Goal: Task Accomplishment & Management: Use online tool/utility

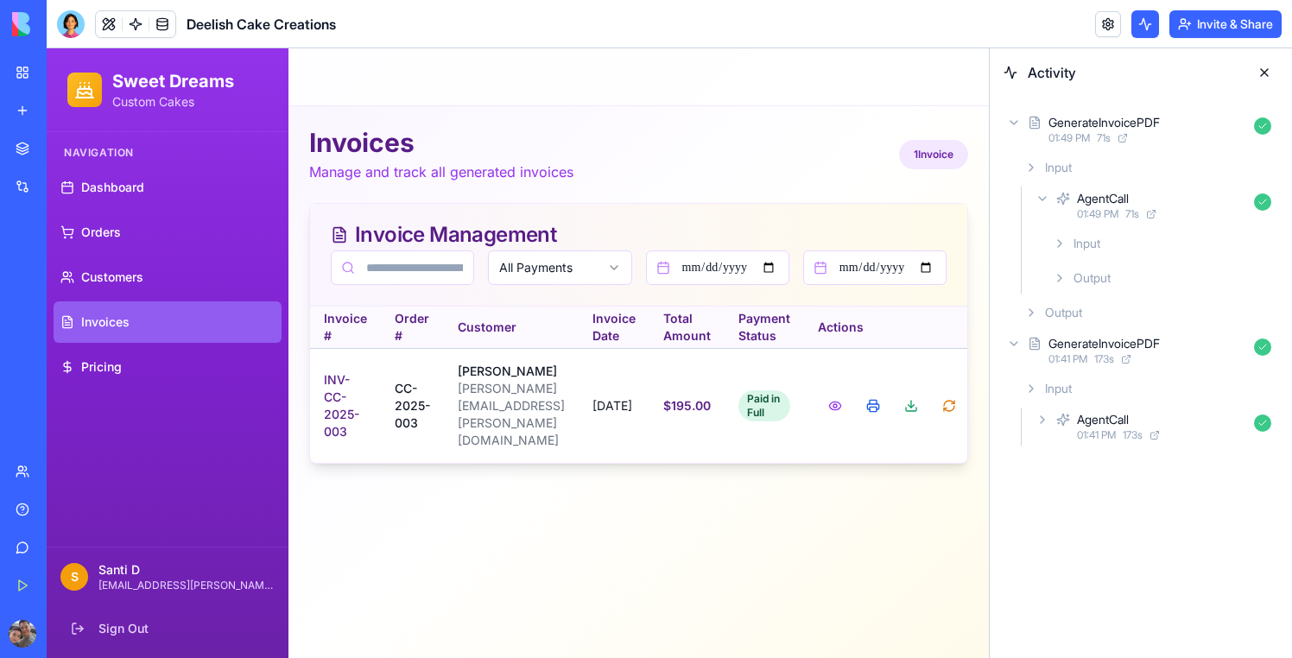
click at [1095, 282] on span "Output" at bounding box center [1091, 277] width 37 height 17
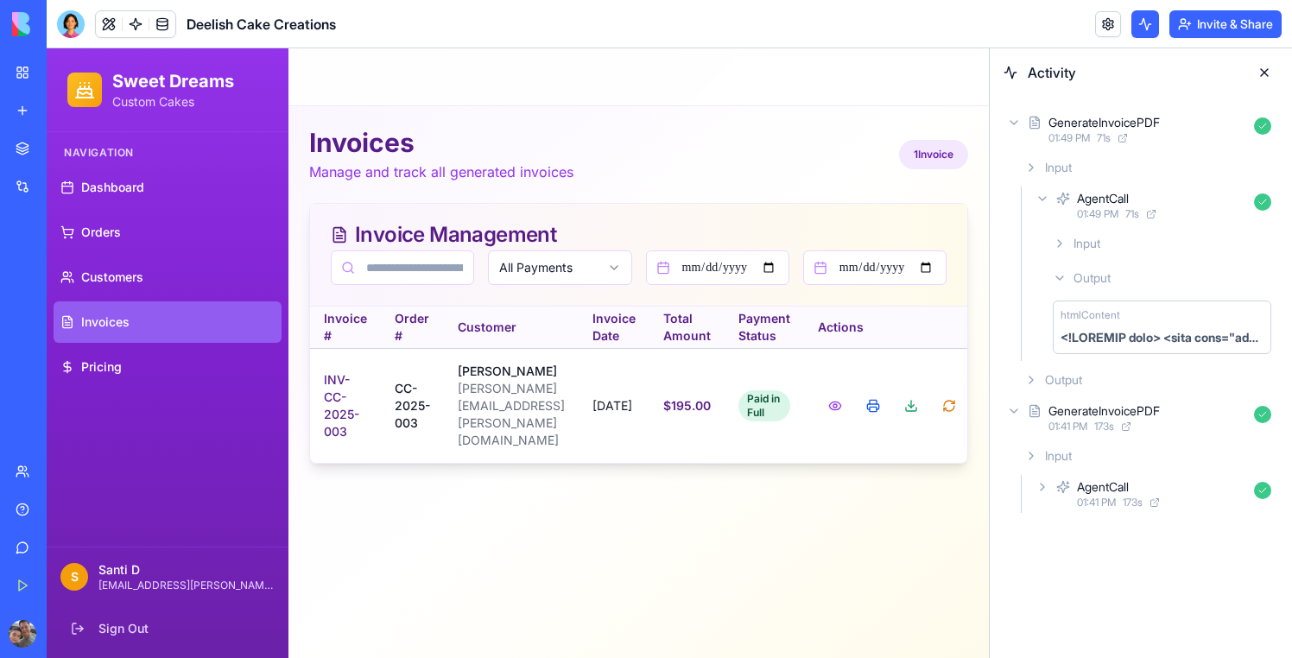
click at [1124, 332] on div at bounding box center [1161, 337] width 203 height 17
click at [852, 398] on button at bounding box center [835, 405] width 35 height 31
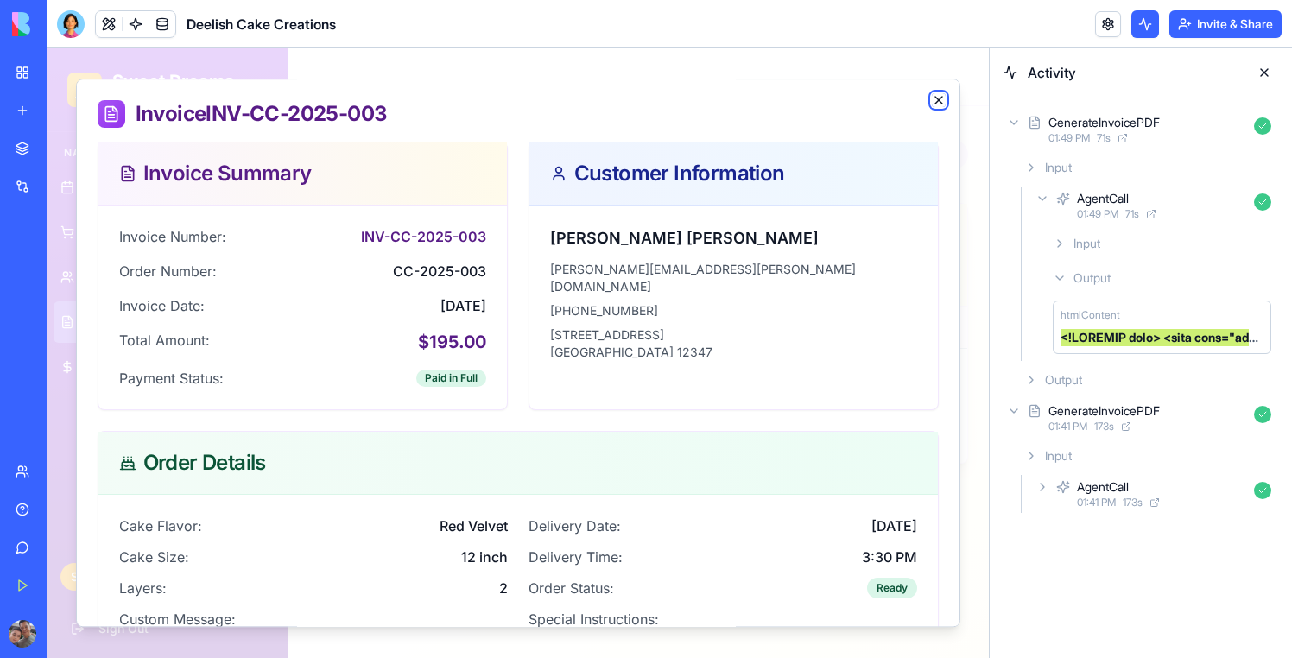
click at [942, 105] on icon "button" at bounding box center [939, 100] width 14 height 14
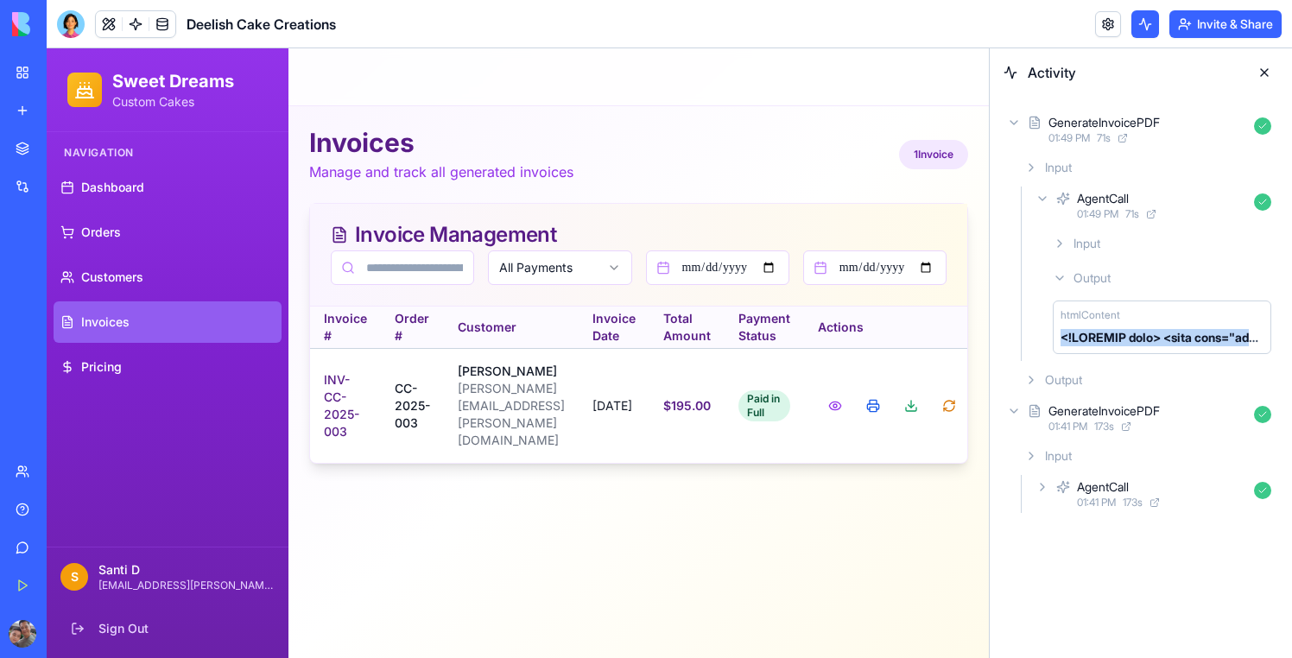
click at [1263, 68] on button at bounding box center [1264, 73] width 28 height 28
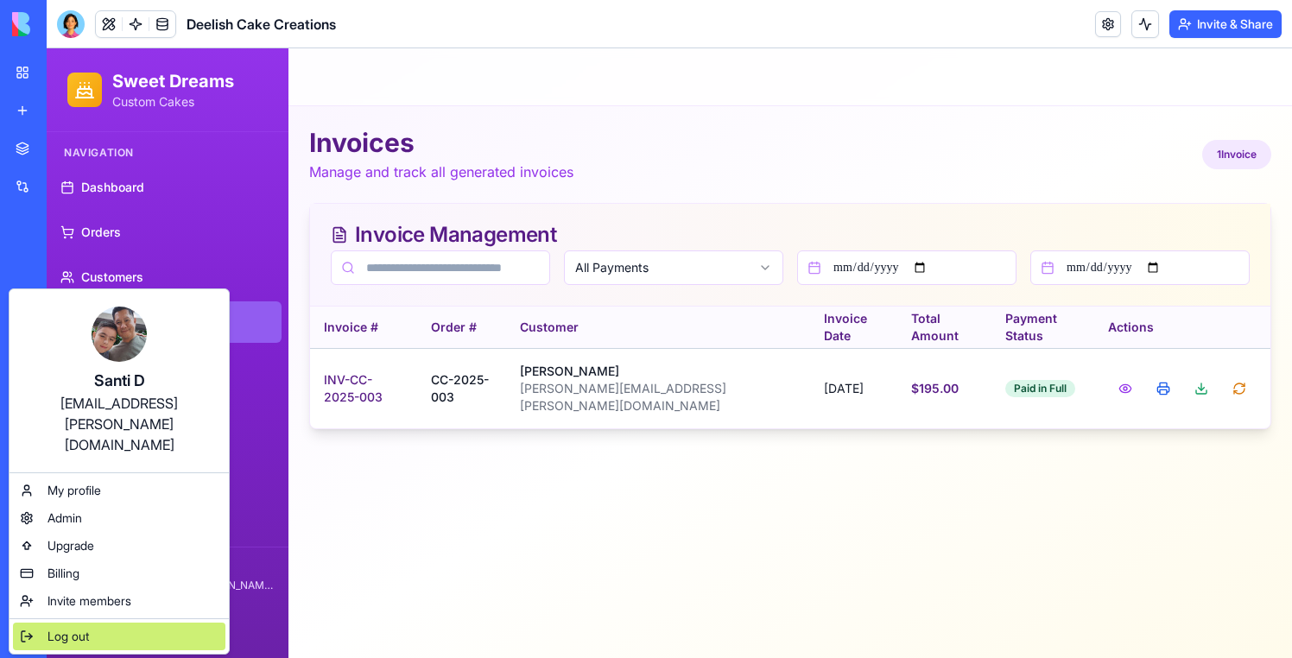
click at [78, 628] on span "Log out" at bounding box center [67, 636] width 41 height 17
